Goal: Information Seeking & Learning: Learn about a topic

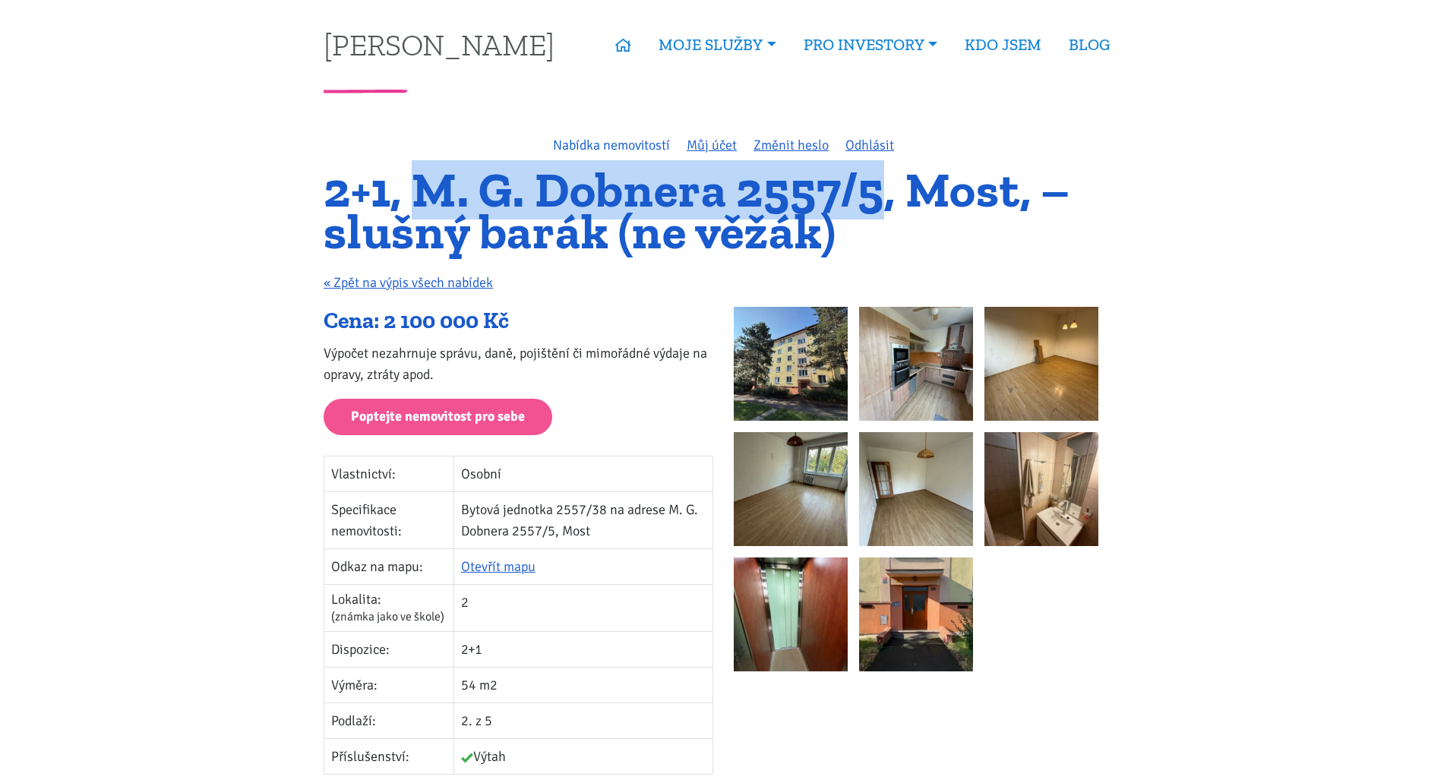
click at [626, 142] on link "Nabídka nemovitostí" at bounding box center [611, 145] width 117 height 17
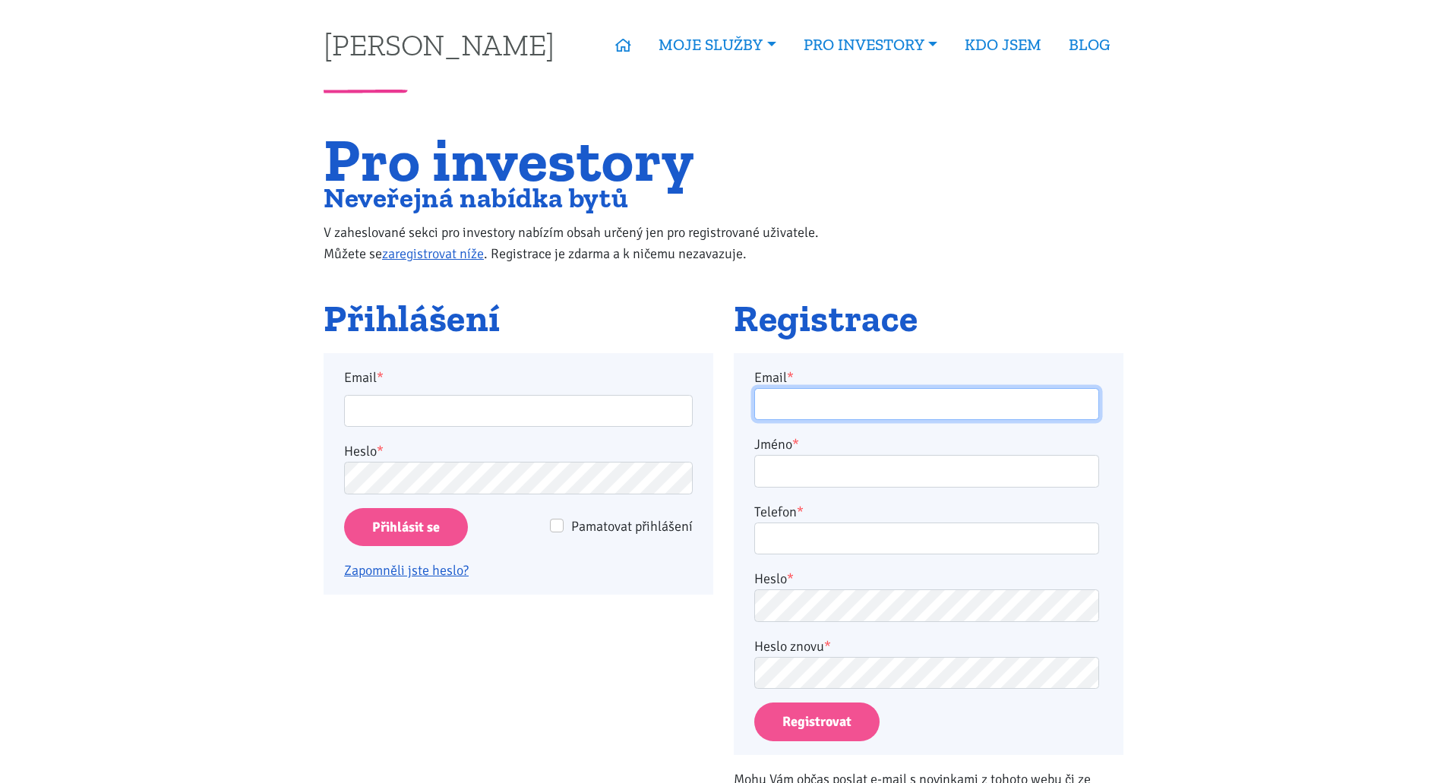
type input "[PERSON_NAME][EMAIL_ADDRESS][DOMAIN_NAME]"
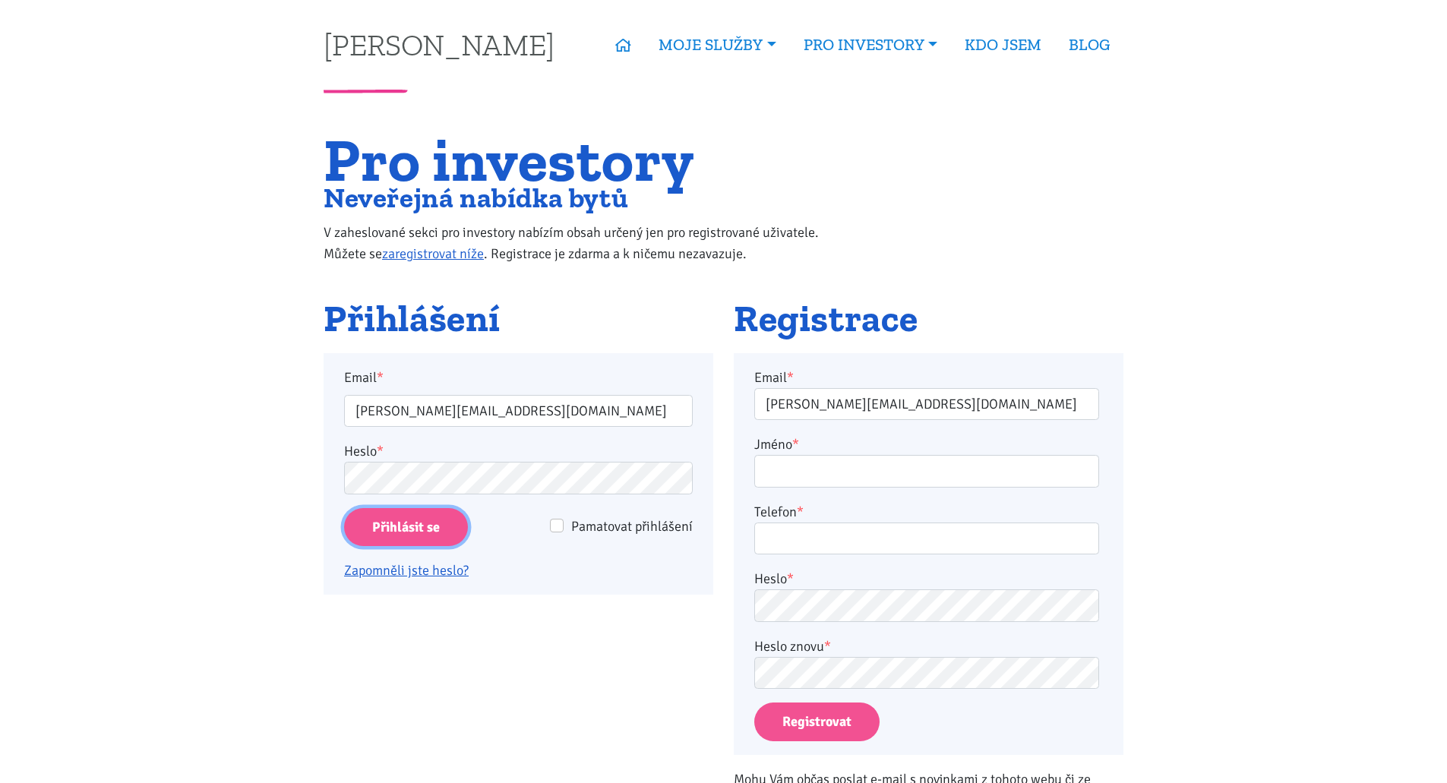
click at [397, 531] on input "Přihlásit se" at bounding box center [406, 527] width 124 height 39
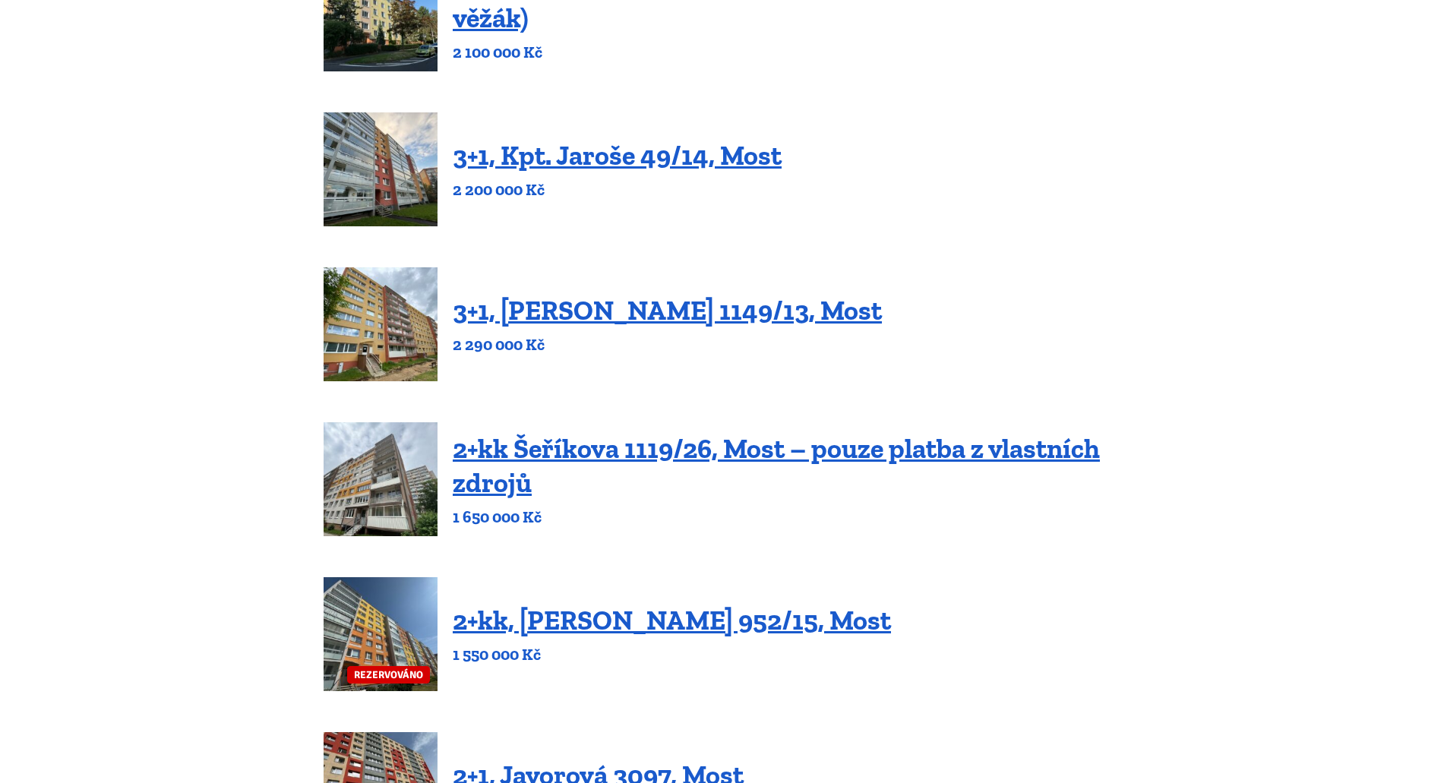
scroll to position [304, 0]
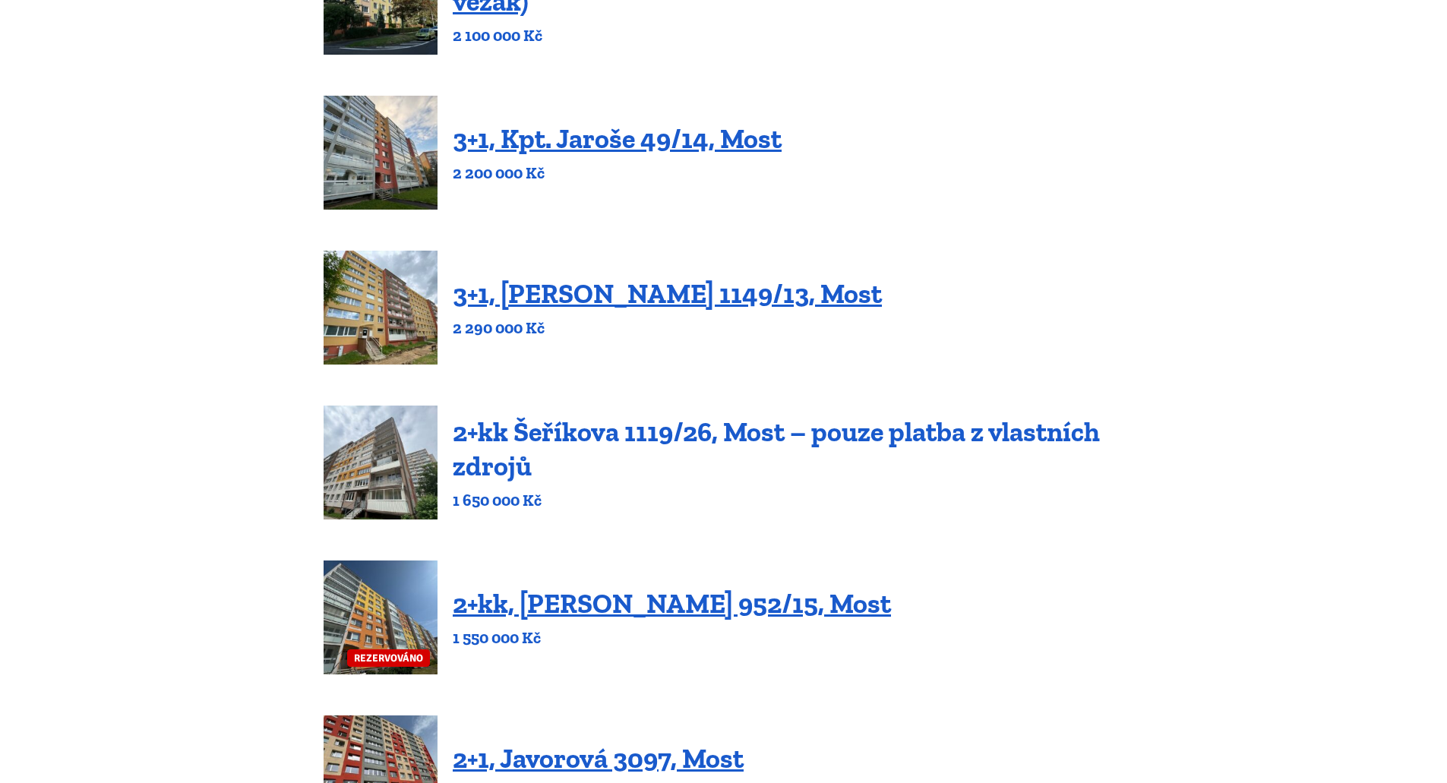
click at [604, 434] on link "2+kk Šeříkova 1119/26, Most – pouze platba z vlastních zdrojů" at bounding box center [776, 448] width 647 height 67
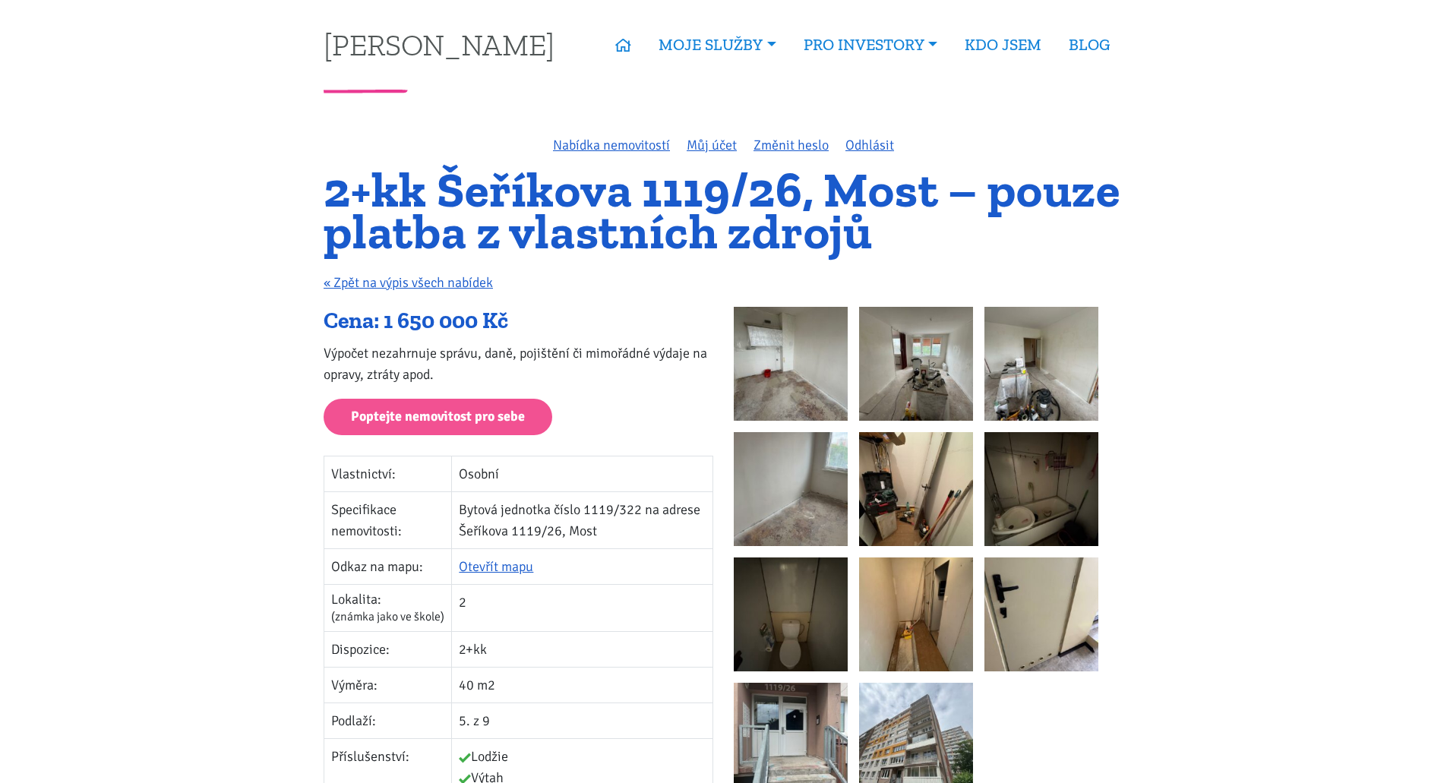
click at [811, 396] on img at bounding box center [791, 364] width 114 height 114
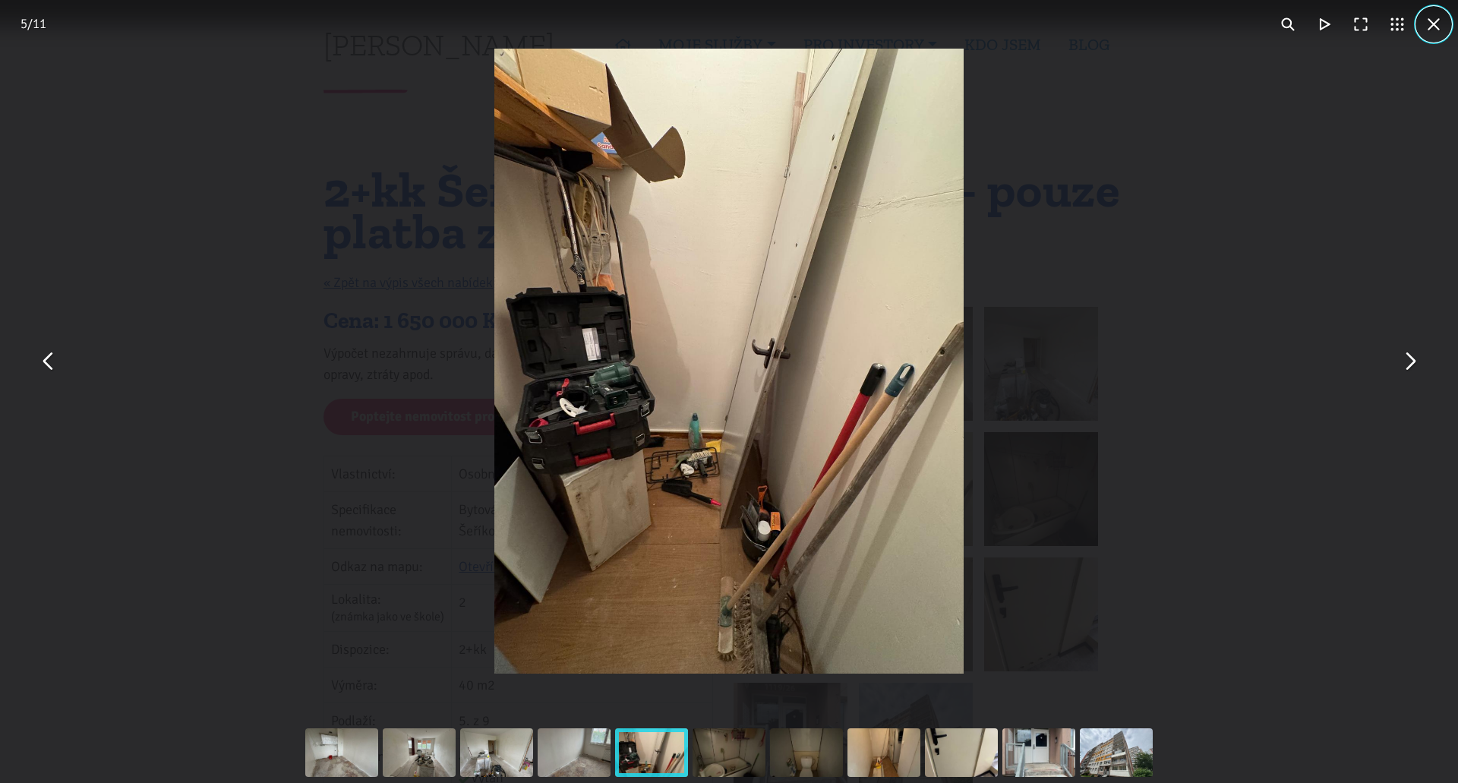
click at [1443, 33] on button "You can close this modal content with the ESC key" at bounding box center [1434, 24] width 36 height 36
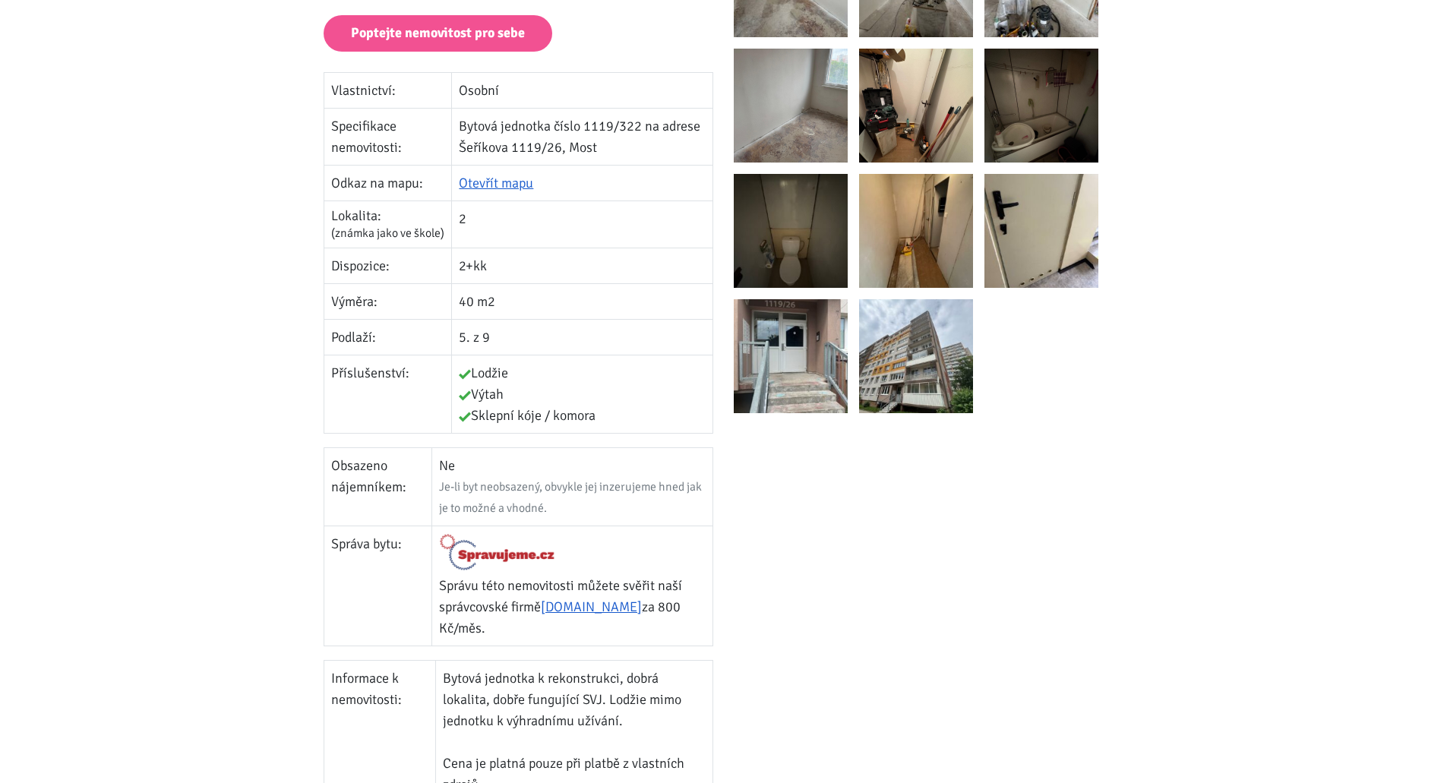
scroll to position [532, 0]
